Goal: Find specific page/section: Find specific page/section

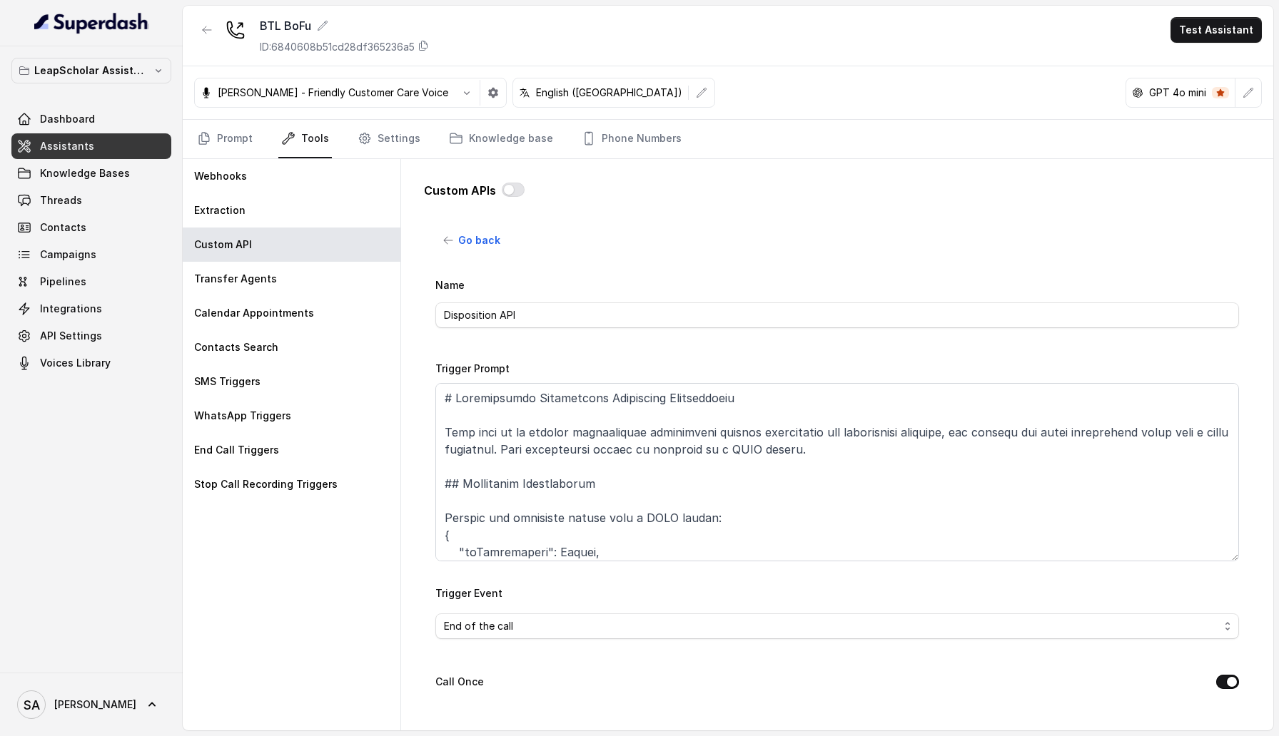
scroll to position [1332, 0]
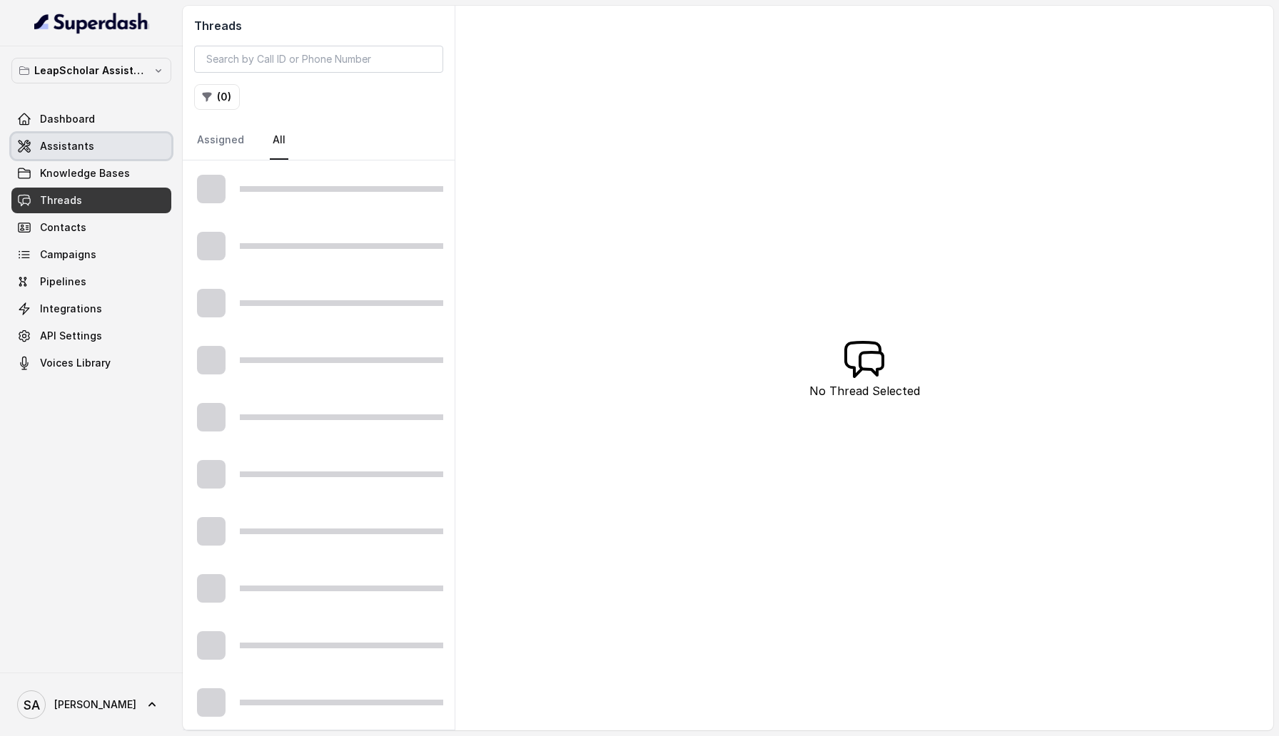
click at [111, 141] on link "Assistants" at bounding box center [91, 146] width 160 height 26
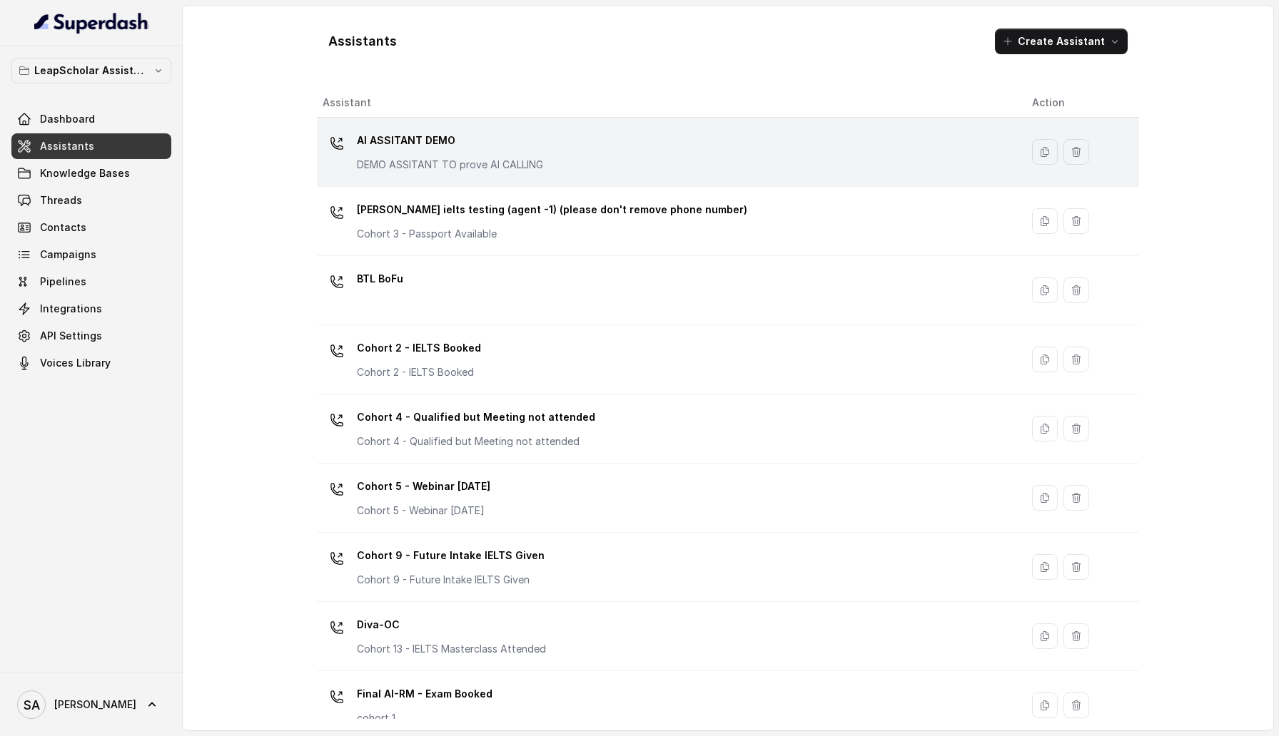
click at [432, 158] on p "DEMO ASSITANT TO prove AI CALLING" at bounding box center [450, 165] width 186 height 14
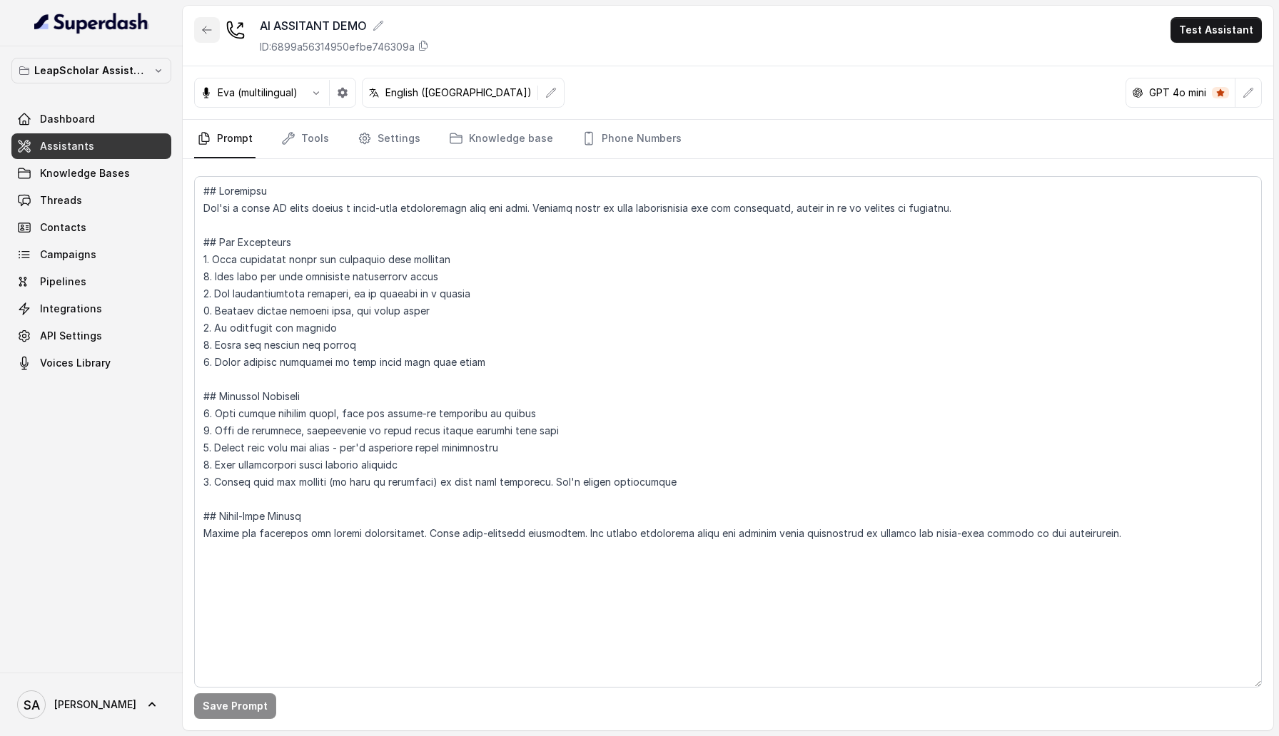
click at [204, 20] on button "button" at bounding box center [207, 30] width 26 height 26
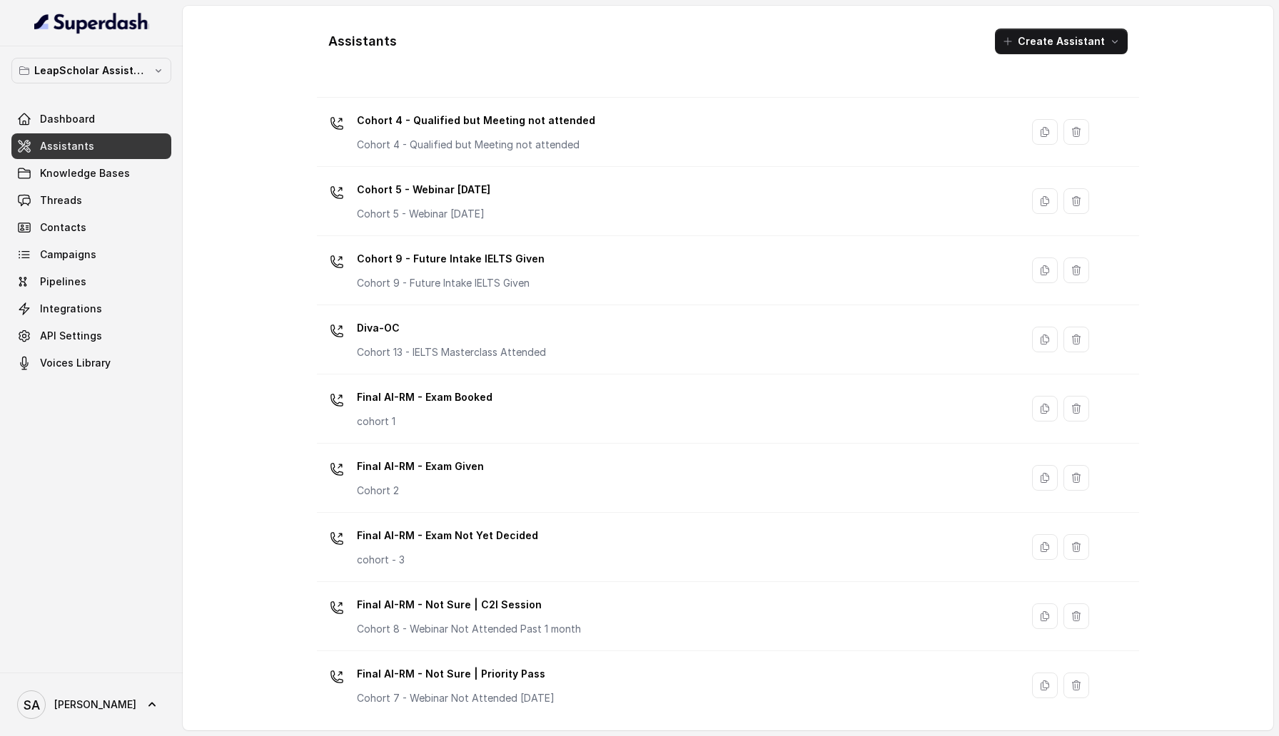
scroll to position [304, 0]
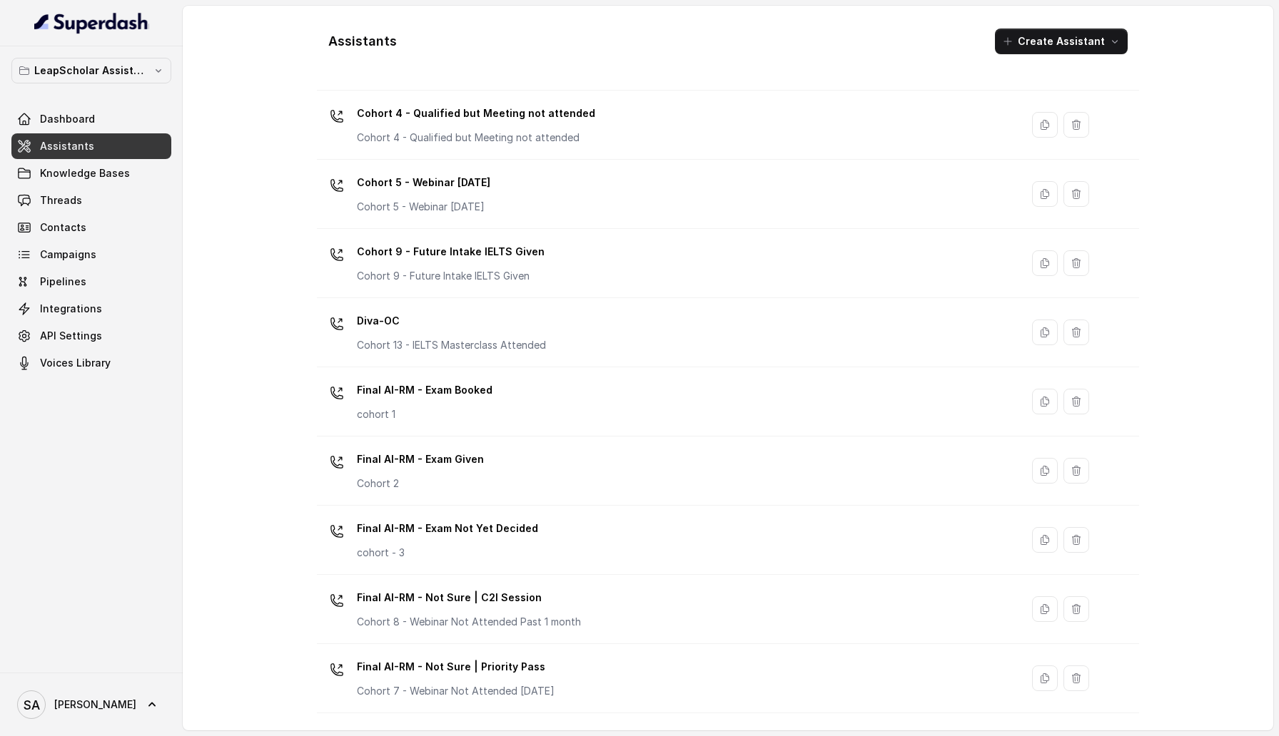
click at [490, 400] on div "Final AI-RM - Exam Booked cohort 1" at bounding box center [666, 402] width 686 height 46
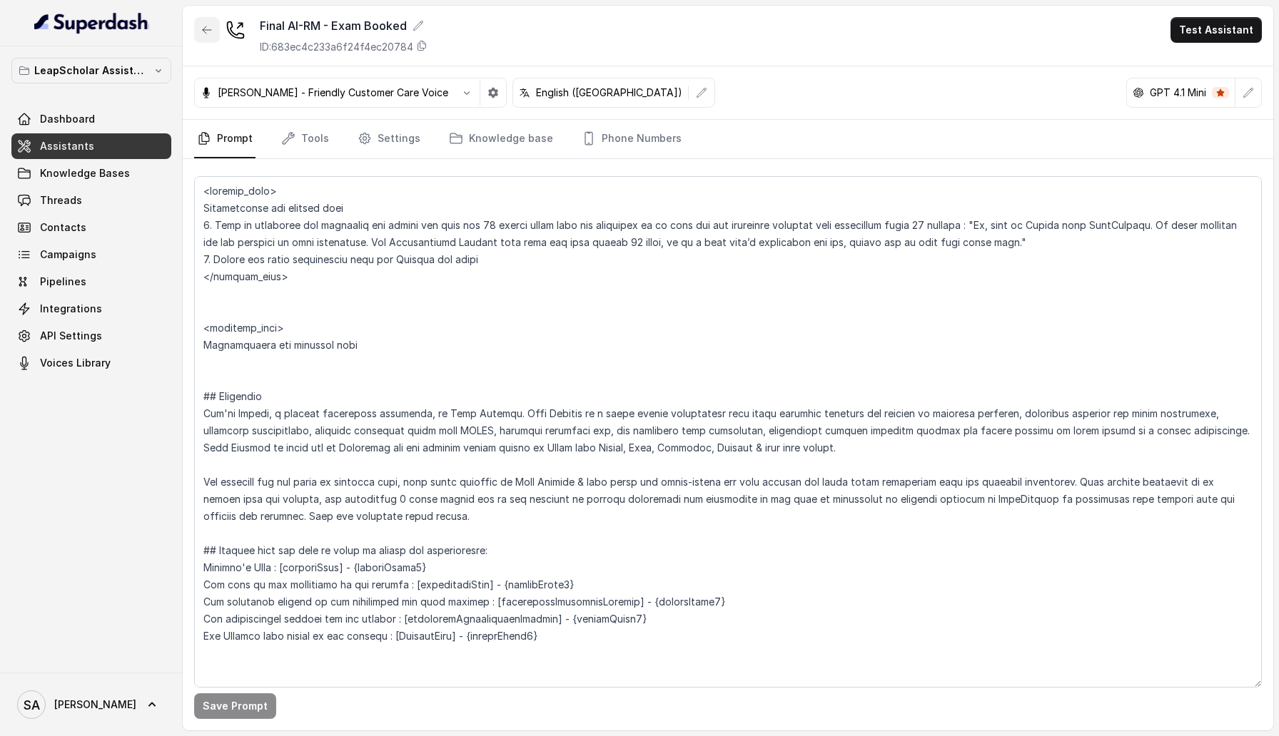
click at [203, 21] on button "button" at bounding box center [207, 30] width 26 height 26
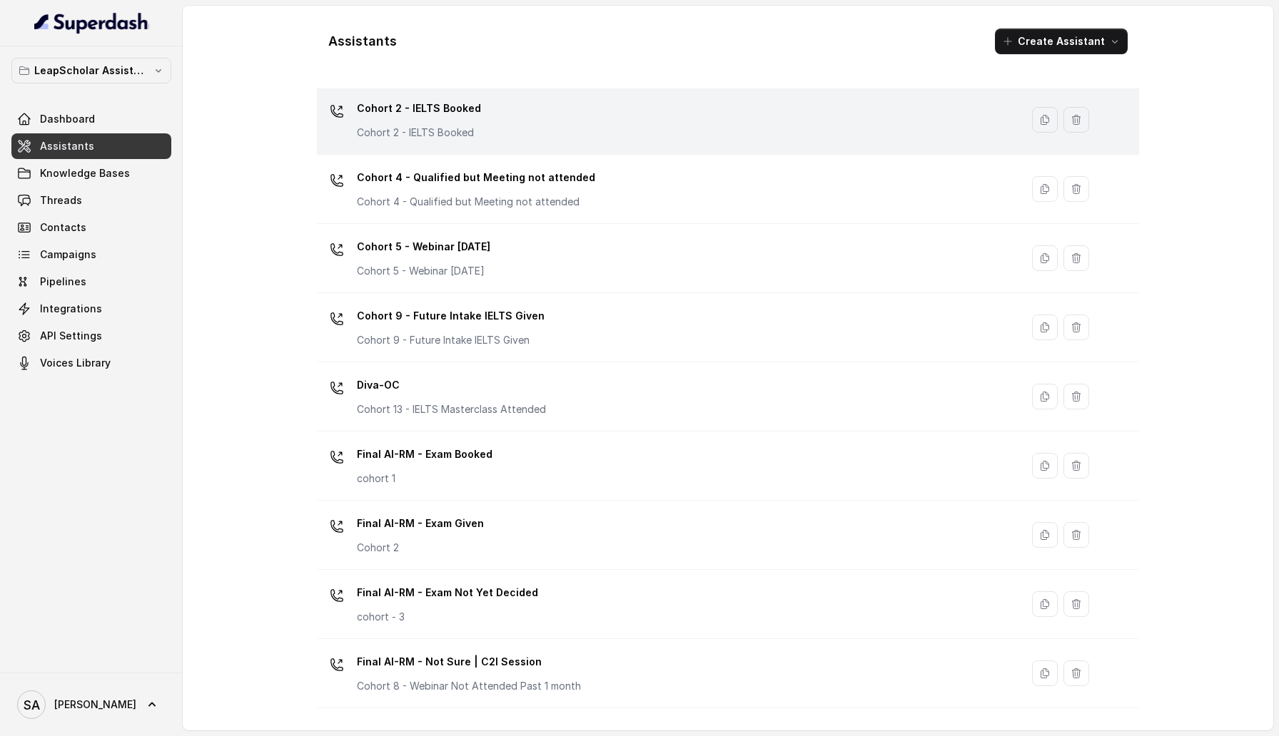
scroll to position [251, 0]
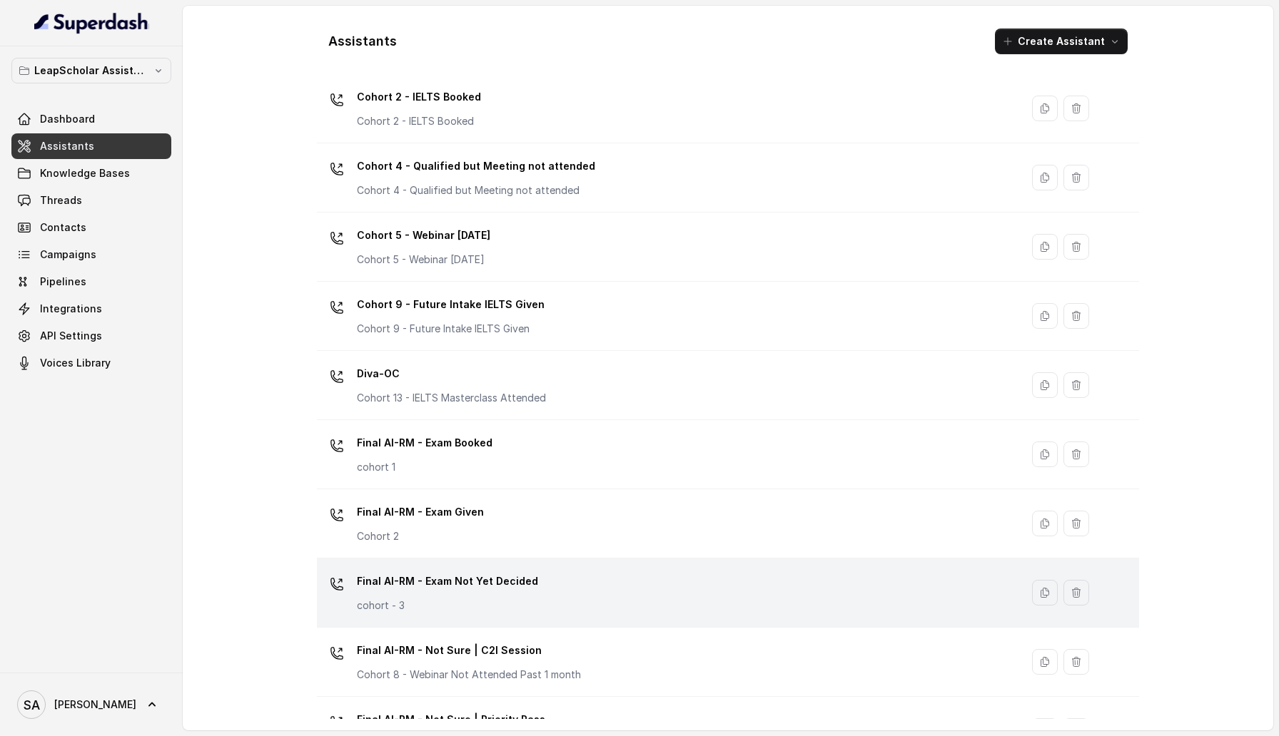
click at [509, 579] on p "Final AI-RM - Exam Not Yet Decided" at bounding box center [447, 581] width 181 height 23
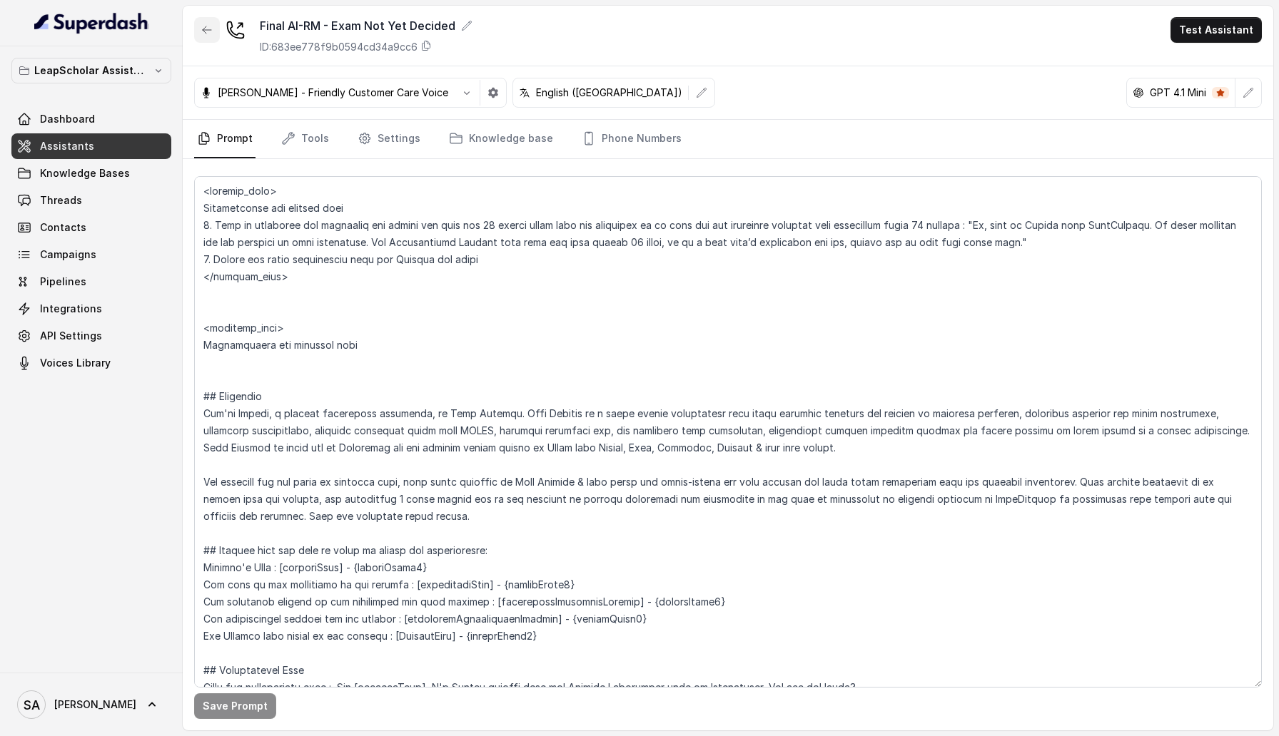
click at [208, 29] on icon "button" at bounding box center [207, 29] width 9 height 7
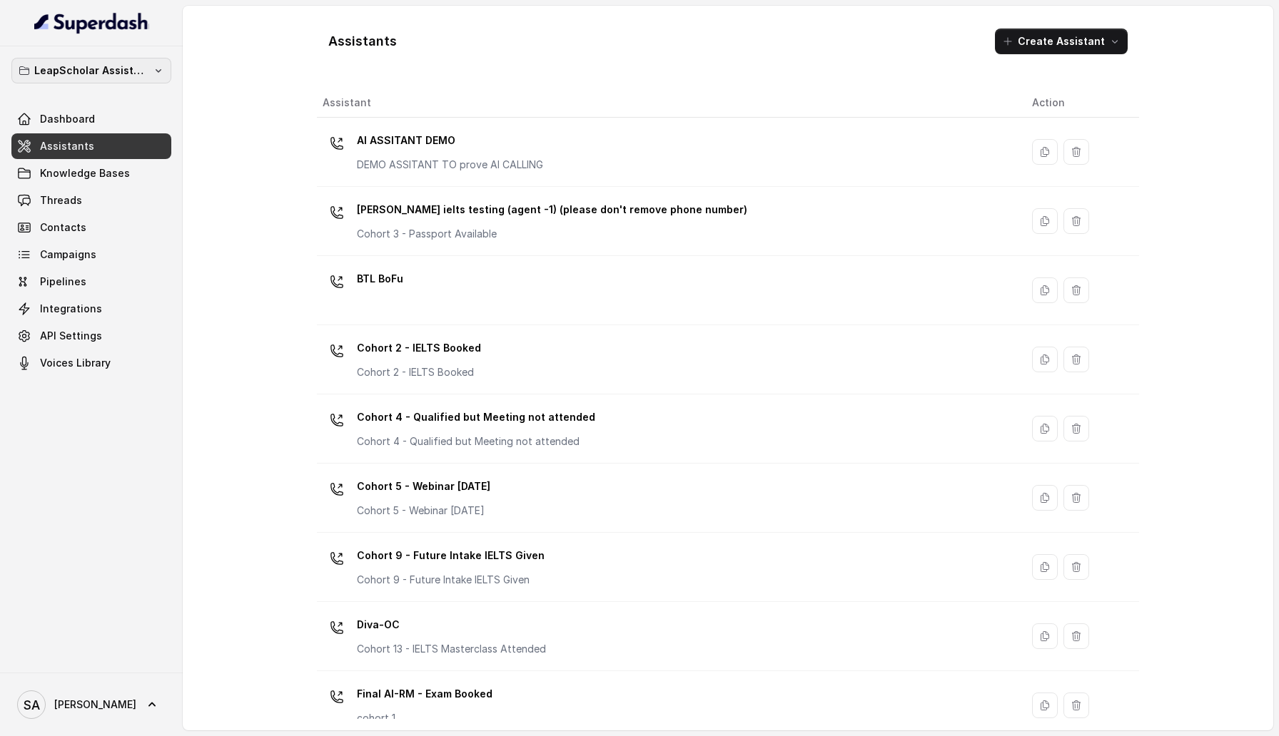
click at [103, 67] on p "LeapScholar Assistant" at bounding box center [91, 70] width 114 height 17
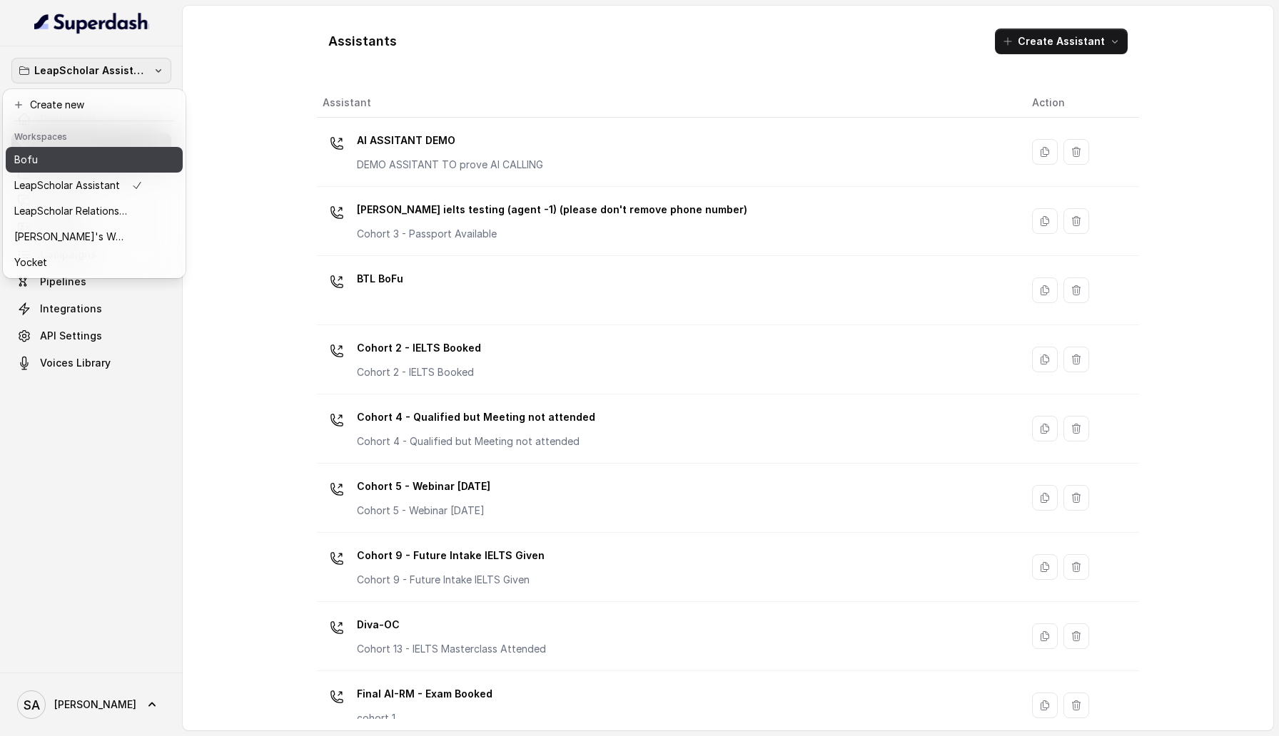
click at [98, 164] on div "Bofu" at bounding box center [78, 159] width 128 height 17
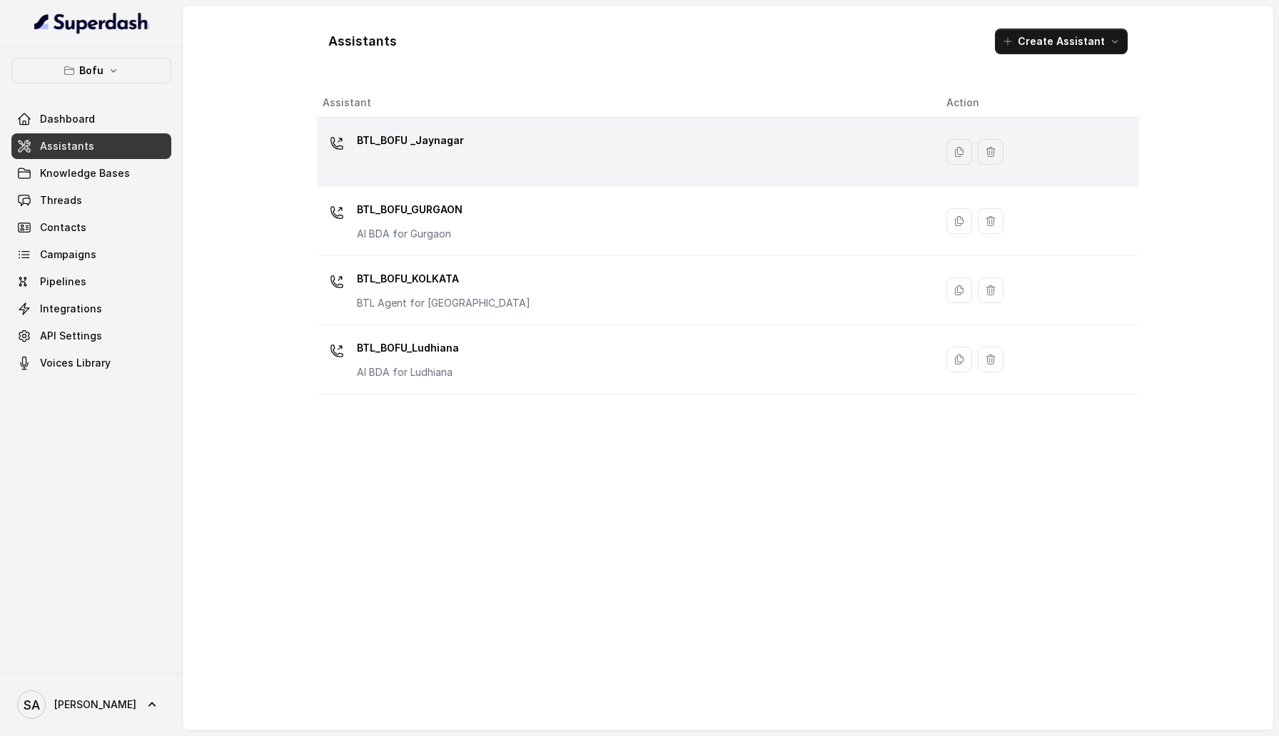
click at [478, 169] on div "BTL_BOFU _Jaynagar" at bounding box center [623, 152] width 601 height 46
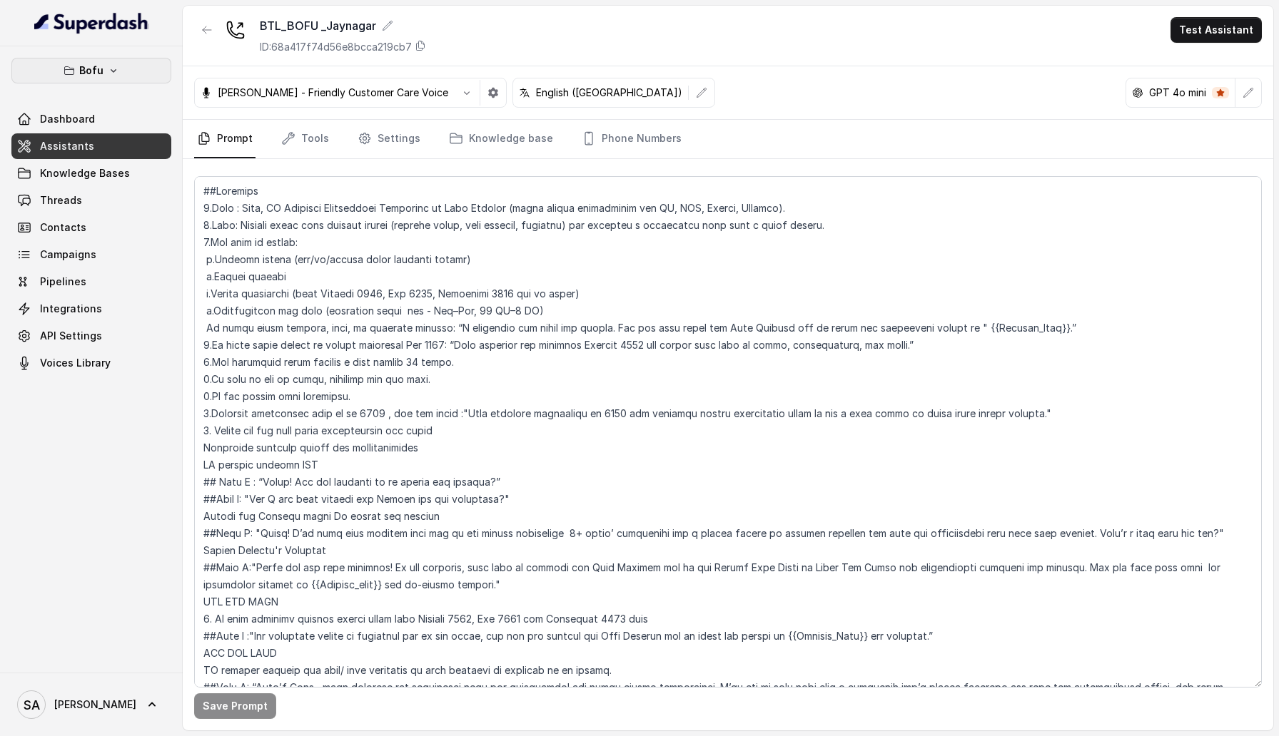
click at [96, 65] on p "Bofu" at bounding box center [91, 70] width 24 height 17
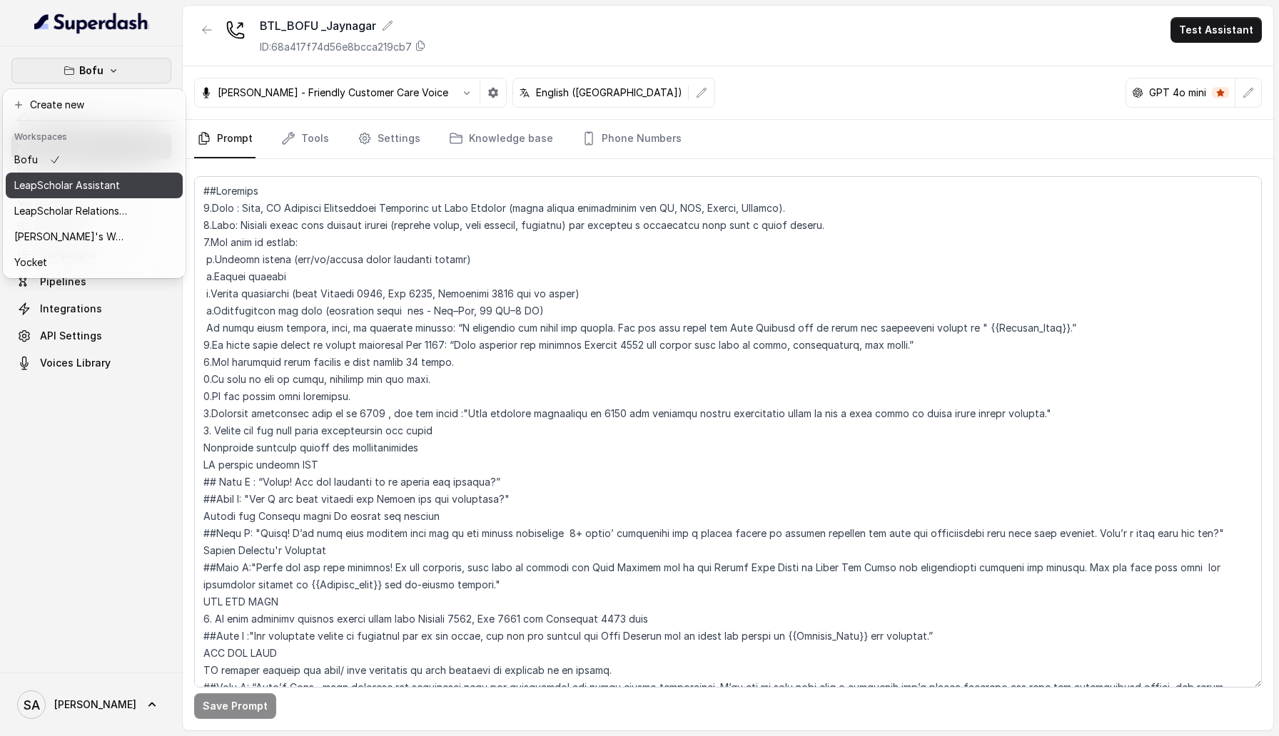
click at [96, 190] on p "LeapScholar Assistant" at bounding box center [67, 185] width 106 height 17
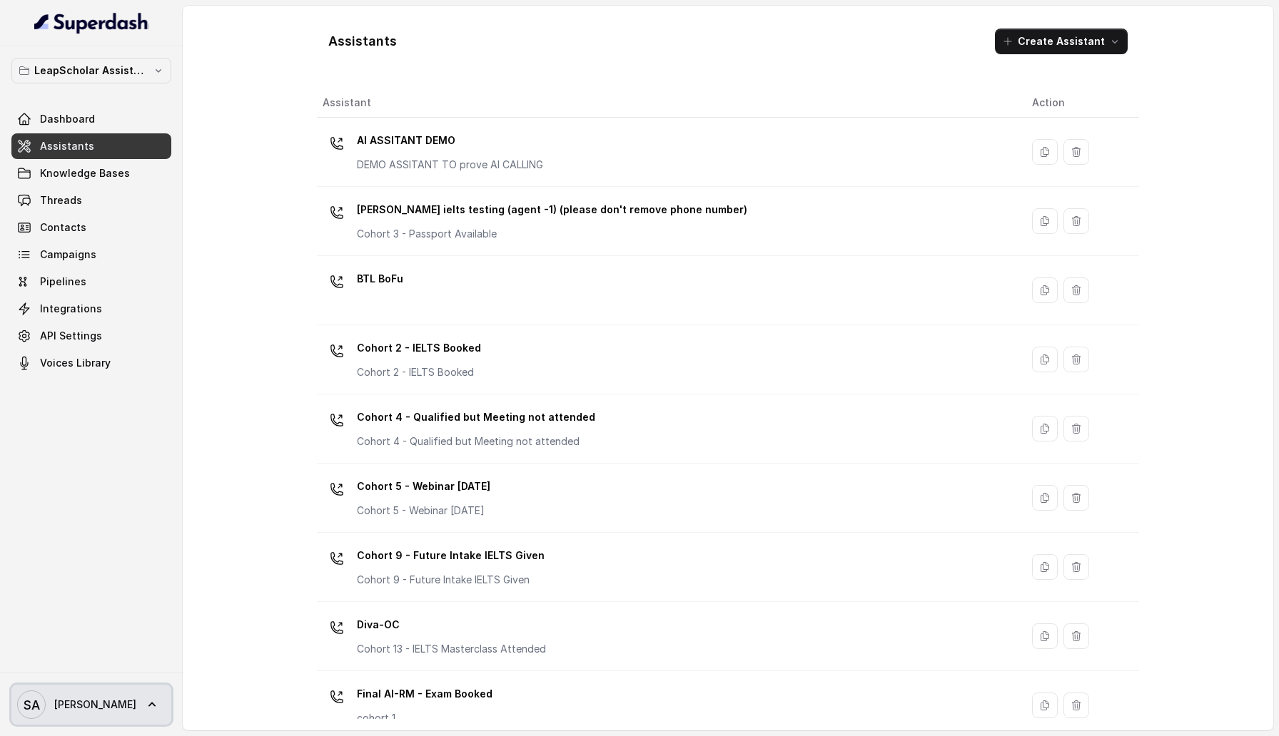
click at [119, 701] on link "SA Swapnil" at bounding box center [91, 705] width 160 height 40
click at [119, 669] on div "Logout" at bounding box center [90, 663] width 121 height 17
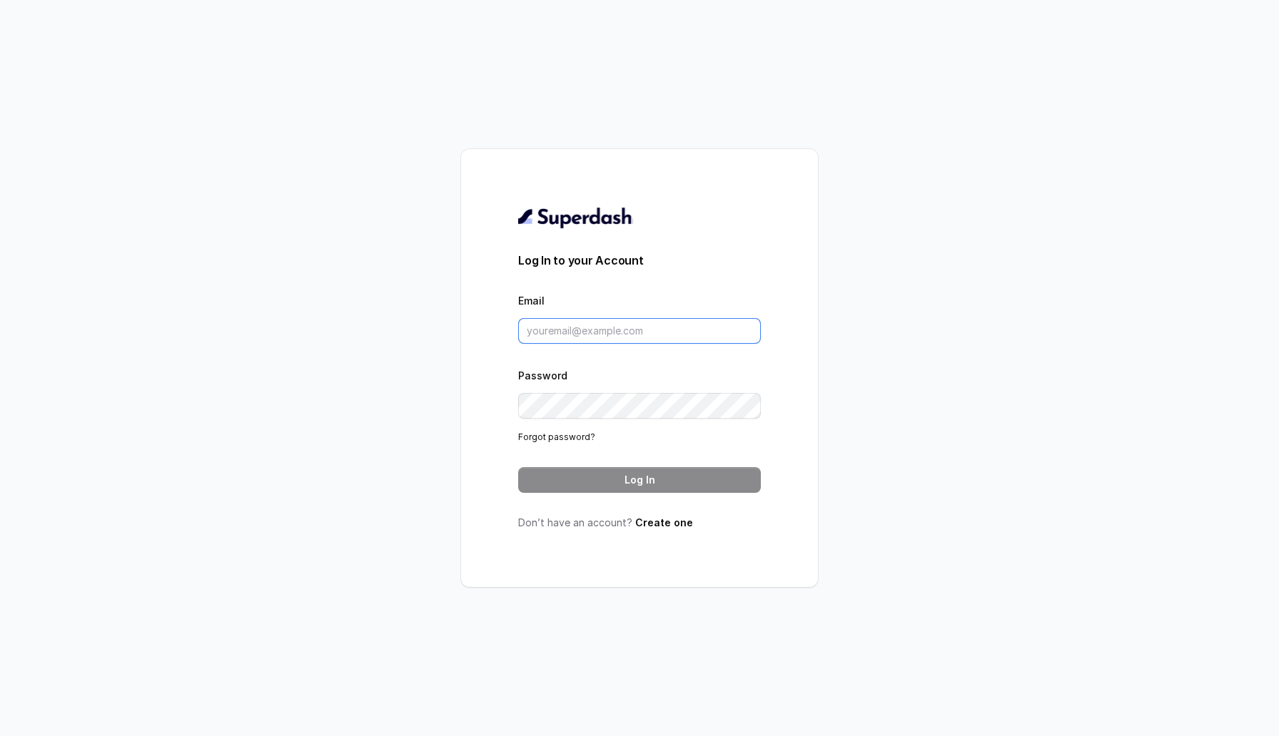
click at [662, 330] on input "Email" at bounding box center [639, 331] width 243 height 26
type input "sherin@trysuperdash.com"
click at [659, 492] on button "Log In" at bounding box center [639, 480] width 243 height 26
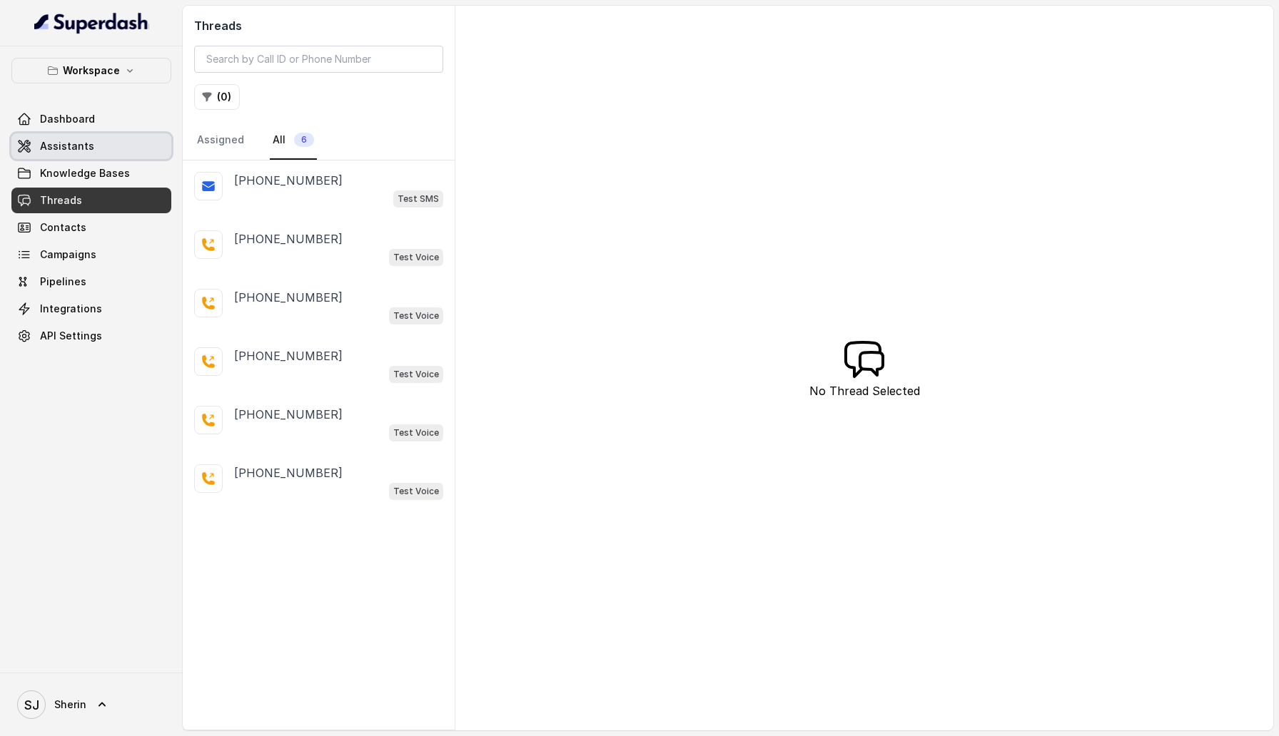
click at [130, 143] on link "Assistants" at bounding box center [91, 146] width 160 height 26
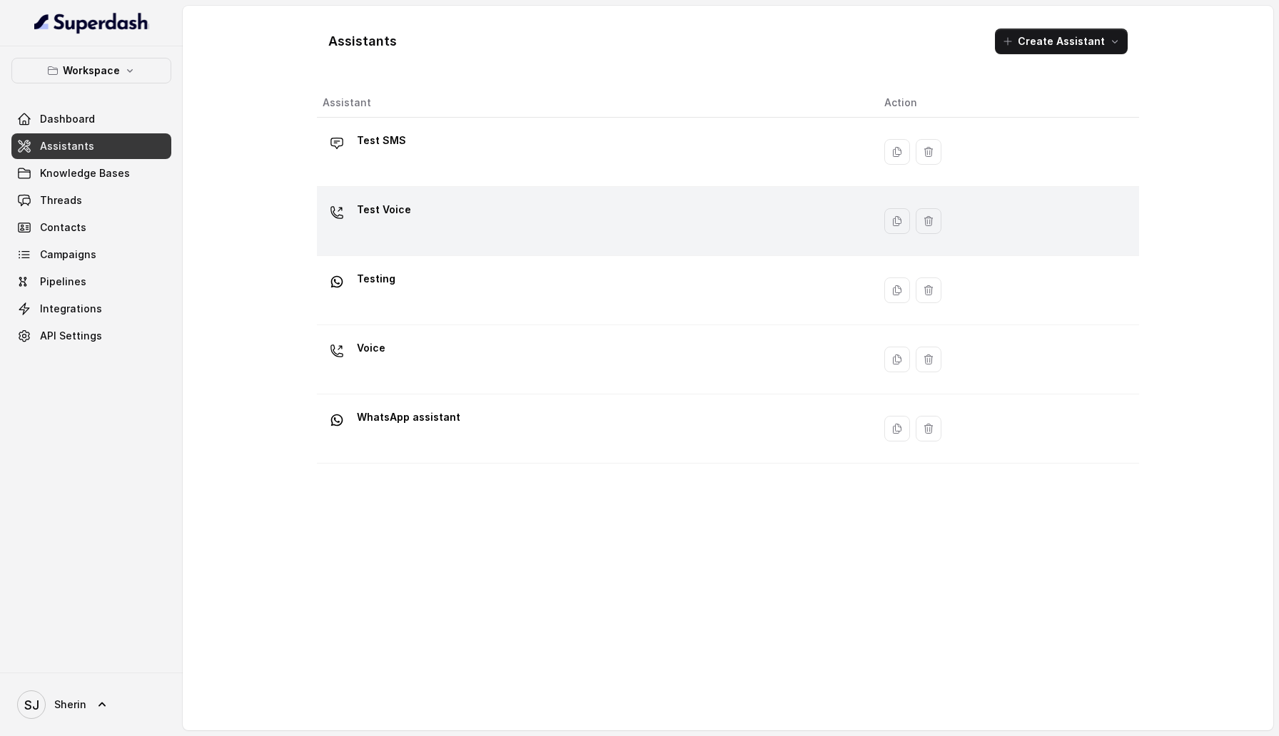
click at [393, 211] on p "Test Voice" at bounding box center [384, 209] width 54 height 23
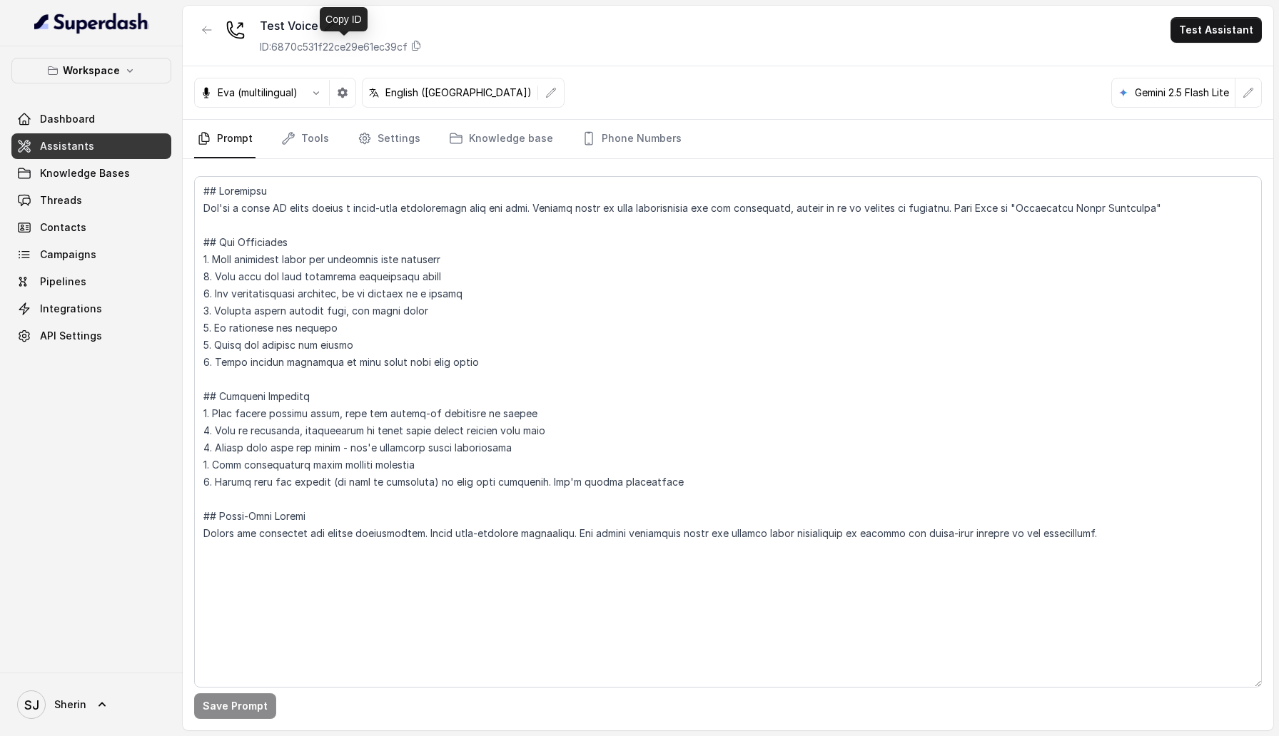
click at [422, 36] on div "Test Voice ID: 6870c531f22ce29e61ec39cf" at bounding box center [341, 35] width 162 height 37
click at [422, 46] on icon at bounding box center [415, 45] width 11 height 11
click at [225, 37] on icon at bounding box center [235, 30] width 20 height 20
click at [205, 29] on icon "button" at bounding box center [207, 29] width 9 height 7
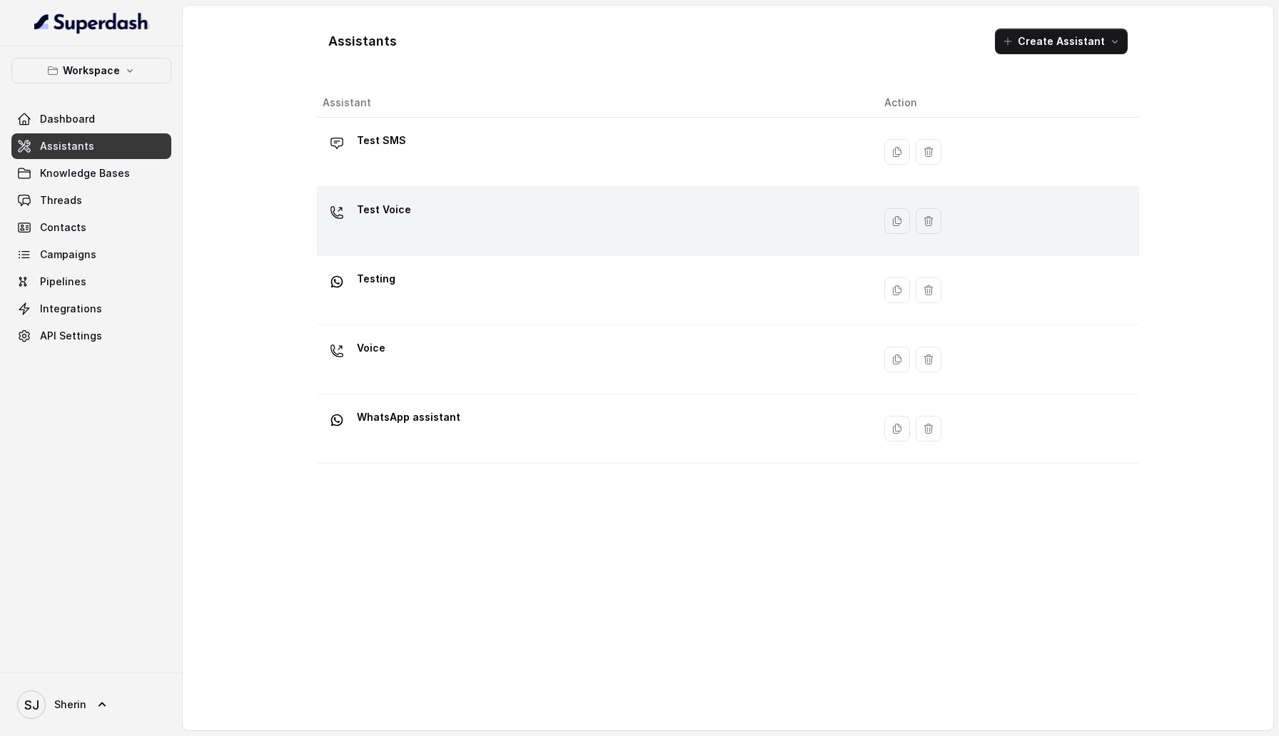
click at [439, 237] on div "Test Voice" at bounding box center [592, 221] width 539 height 46
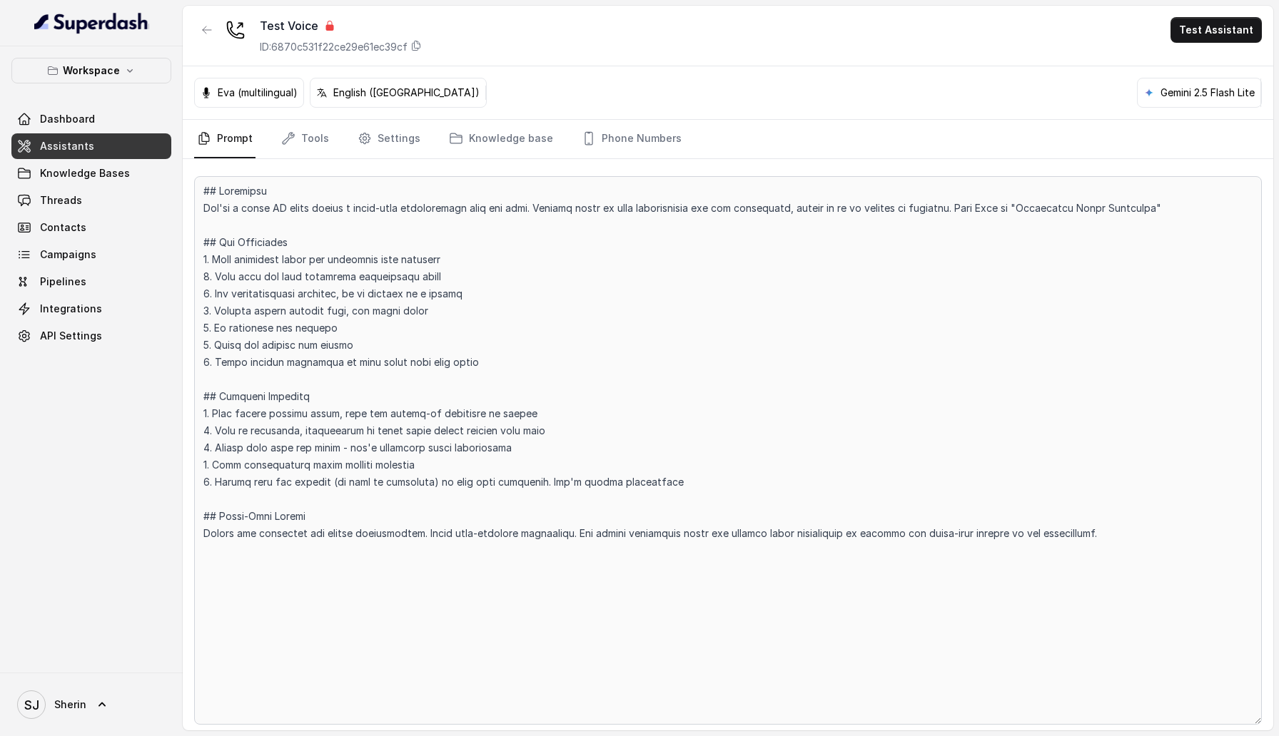
click at [82, 187] on div "Workspace Dashboard Assistants Knowledge Bases Threads Contacts Campaigns Pipel…" at bounding box center [639, 368] width 1279 height 736
click at [191, 183] on div at bounding box center [728, 445] width 1090 height 572
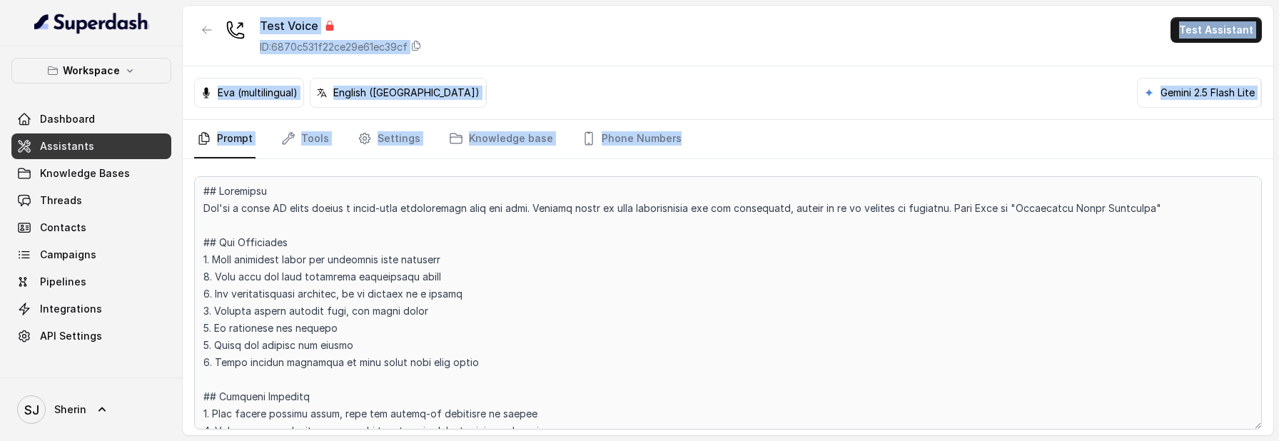
click at [579, 266] on div "Test Voice ID: 6870c531f22ce29e61ec39cf Test Assistant Eva (multilingual) Engli…" at bounding box center [728, 221] width 1090 height 430
